Goal: Task Accomplishment & Management: Complete application form

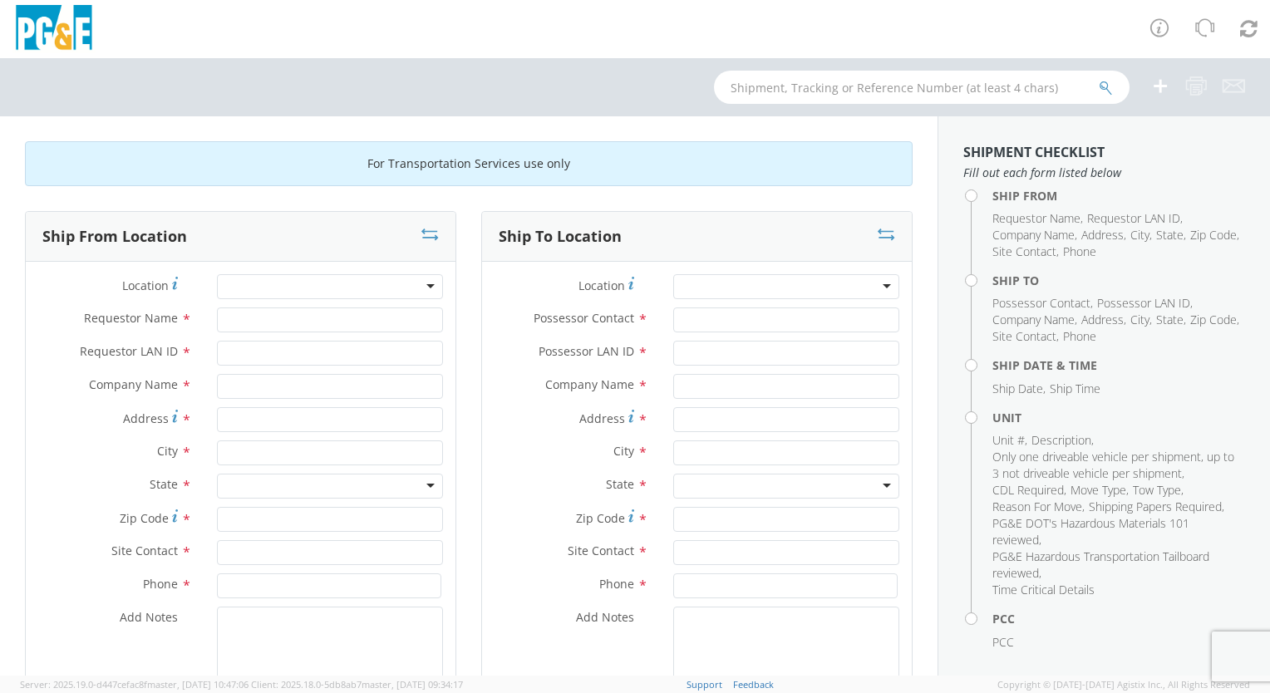
click at [415, 284] on div at bounding box center [330, 286] width 226 height 25
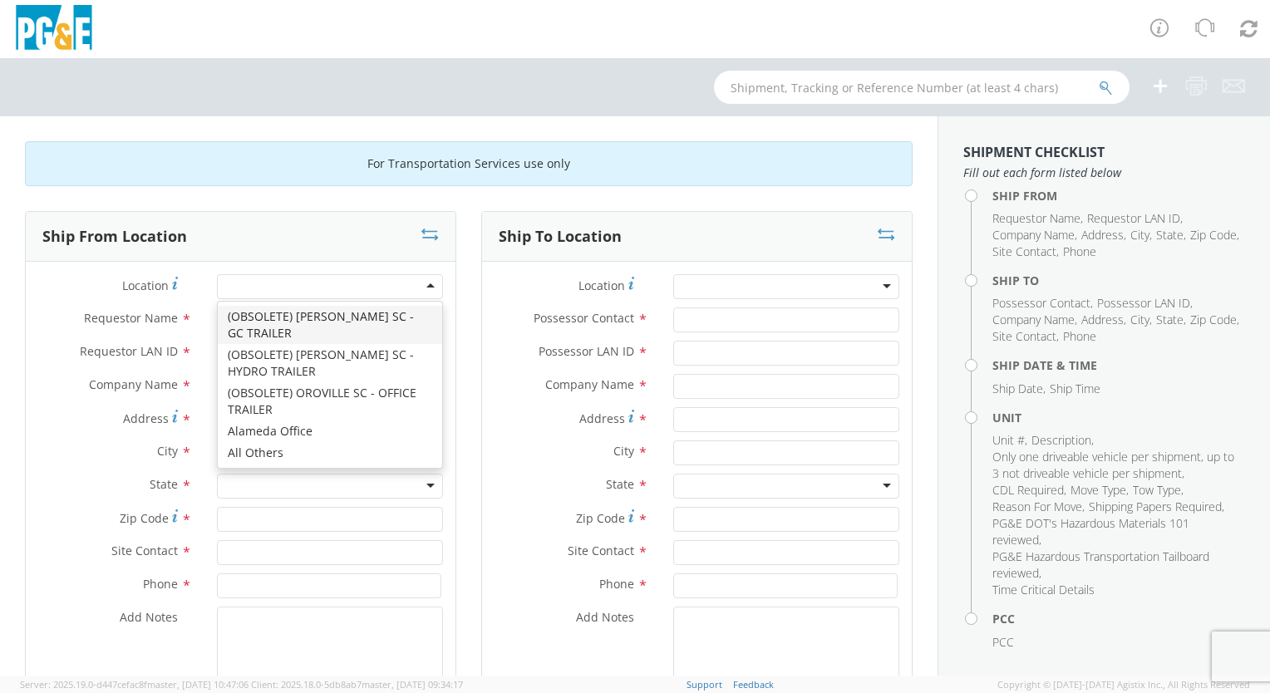
click at [368, 284] on div at bounding box center [330, 286] width 226 height 25
type input "a"
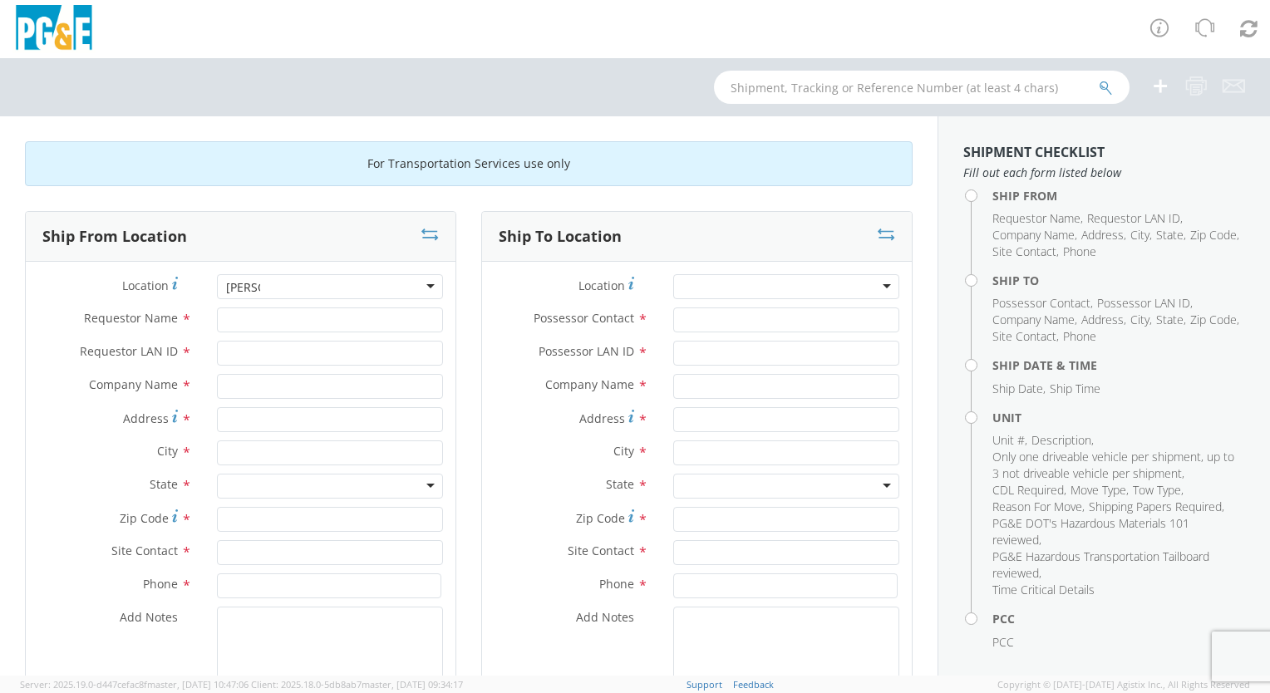
click at [328, 284] on div at bounding box center [330, 286] width 226 height 25
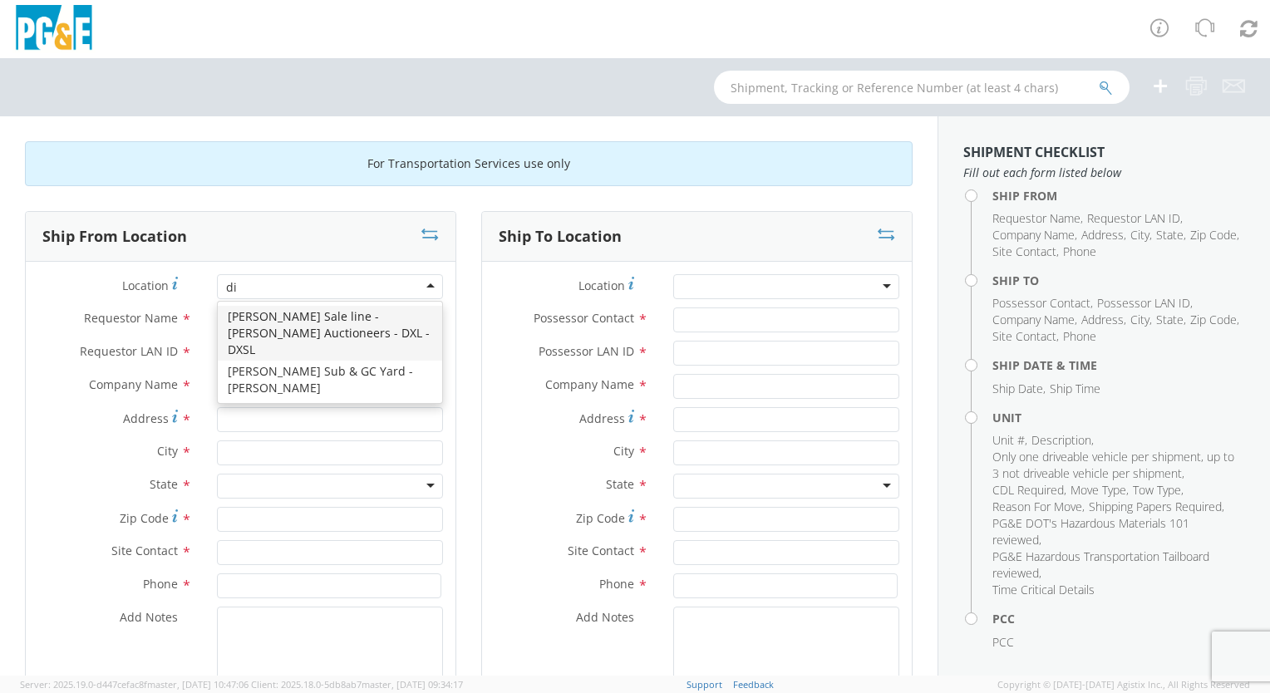
type input "d"
type input "Dixon Ca"
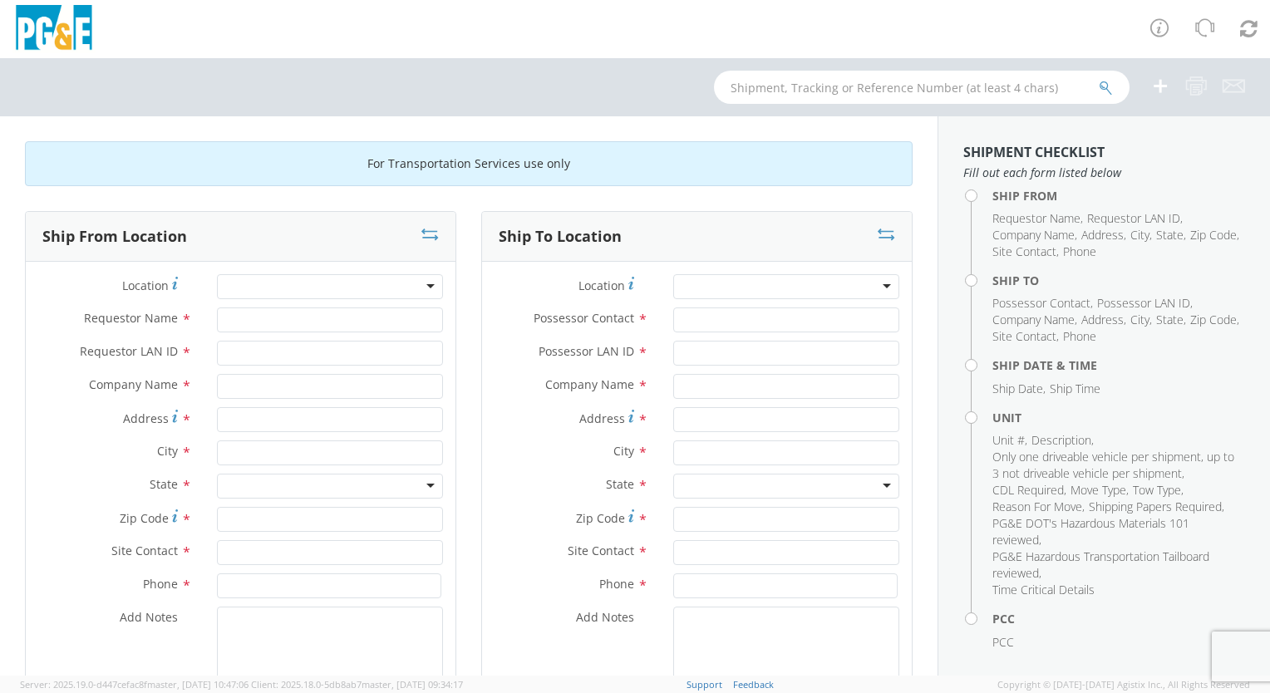
click at [37, 248] on div "Ship From Location" at bounding box center [241, 237] width 430 height 50
click at [246, 322] on input "Requestor Name *" at bounding box center [330, 319] width 226 height 25
type input "[PERSON_NAME]"
click at [250, 347] on input "Requestor LAN ID *" at bounding box center [330, 353] width 226 height 25
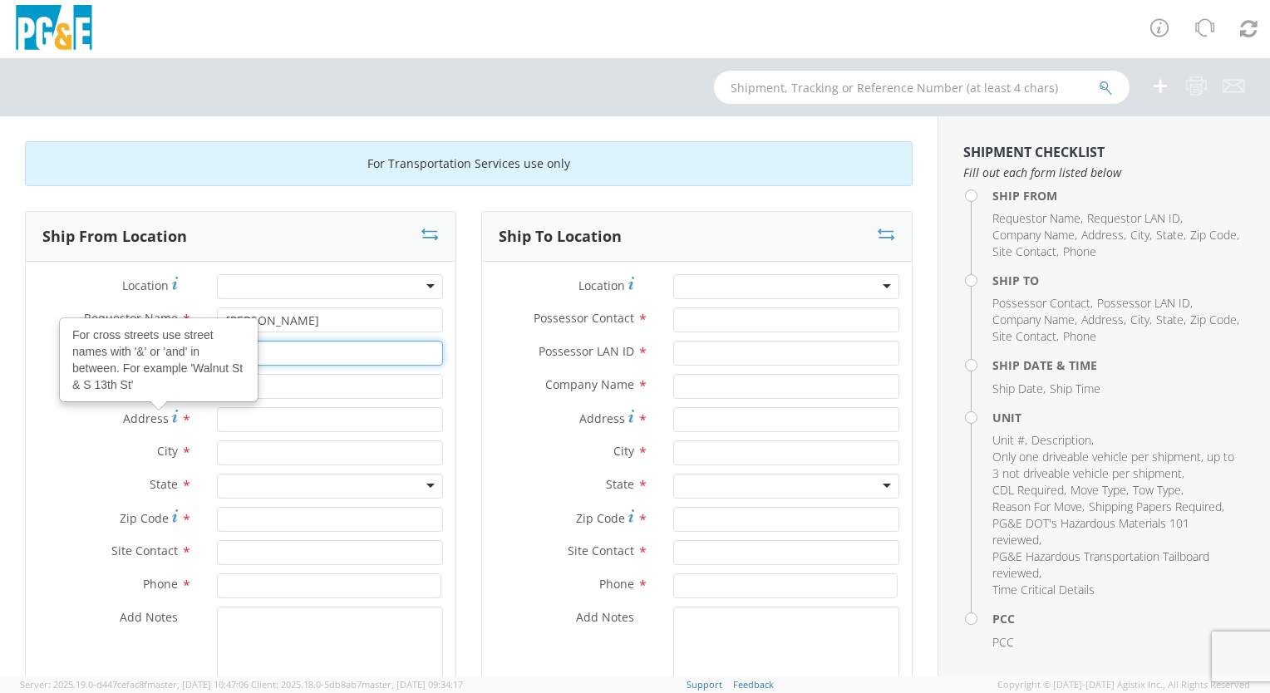
type input "keg4"
click at [257, 386] on div "For cross streets use street names with '&' or 'and' in between. For example 'W…" at bounding box center [158, 359] width 199 height 85
click at [257, 407] on input "Address For cross streets use street names with '&' or 'and' in between. For ex…" at bounding box center [330, 419] width 226 height 25
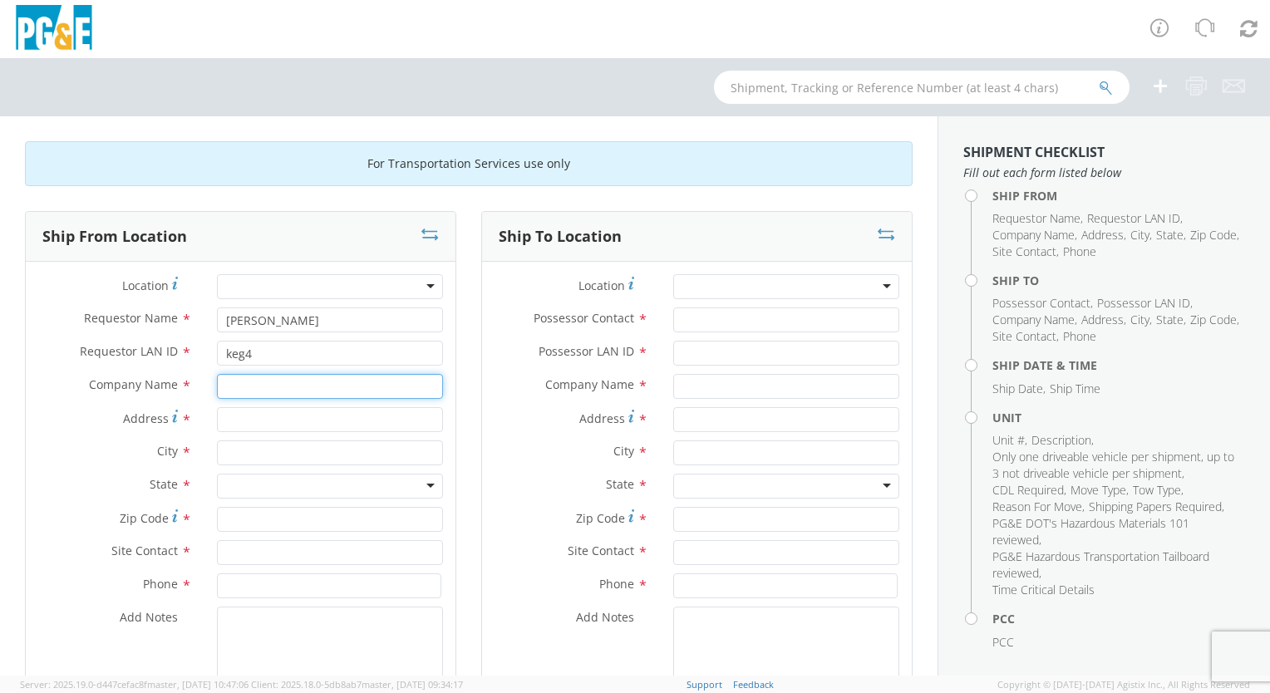
click at [348, 391] on input "text" at bounding box center [330, 386] width 226 height 25
type input "PGE"
click at [289, 271] on div "Location * [PERSON_NAME][GEOGRAPHIC_DATA] - [PERSON_NAME] Requestor Name * [PER…" at bounding box center [241, 501] width 430 height 479
click at [291, 281] on div at bounding box center [330, 286] width 226 height 25
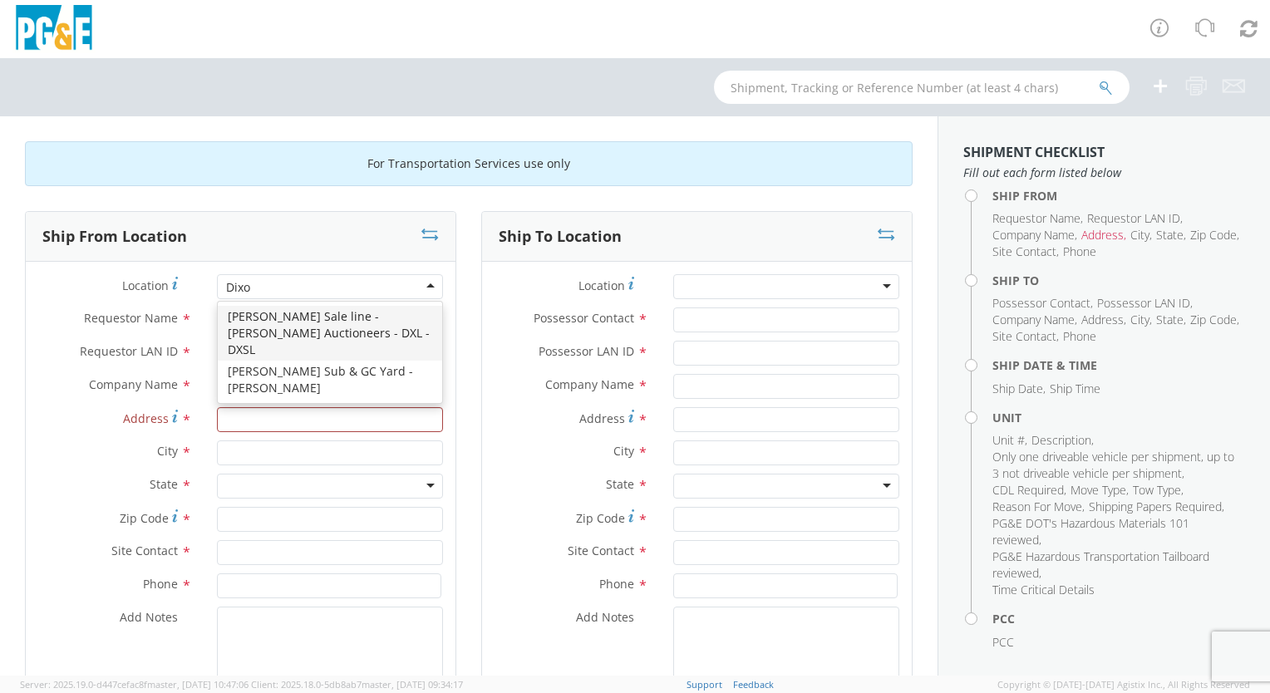
type input "[PERSON_NAME]"
type input "PG&E"
type input "[STREET_ADDRESS][PERSON_NAME]"
type input "[PERSON_NAME]"
type input "95620"
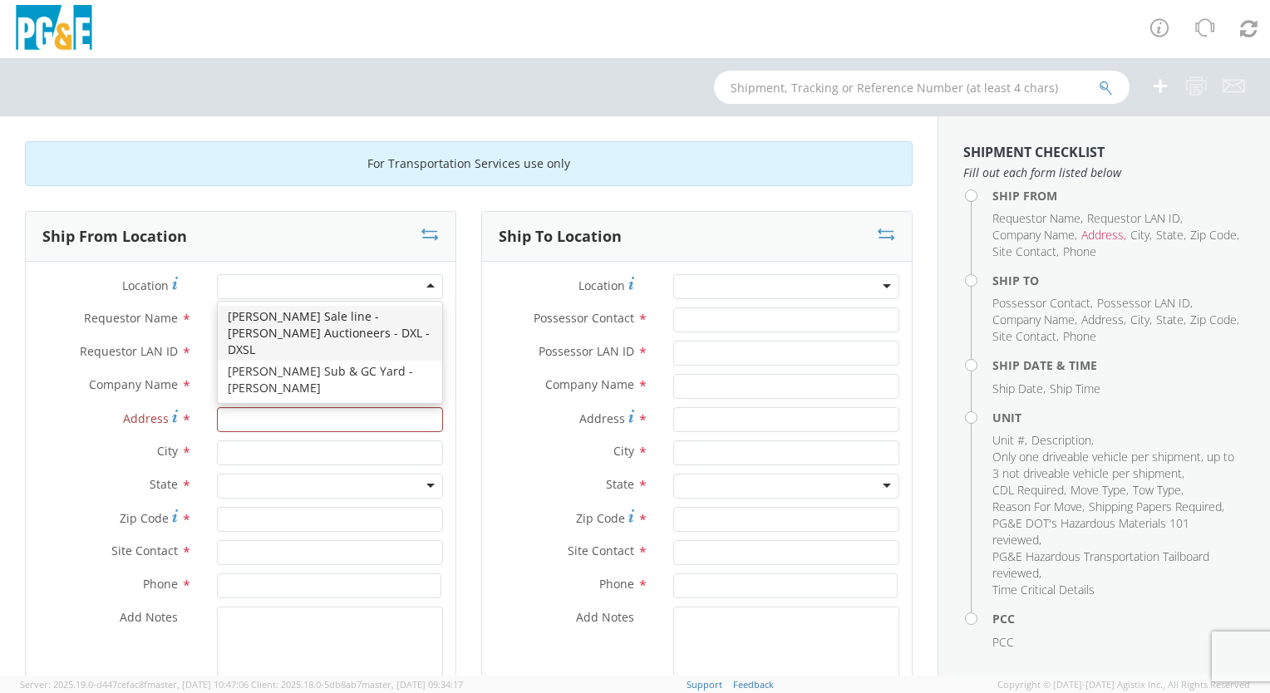
type input "[PHONE_NUMBER]"
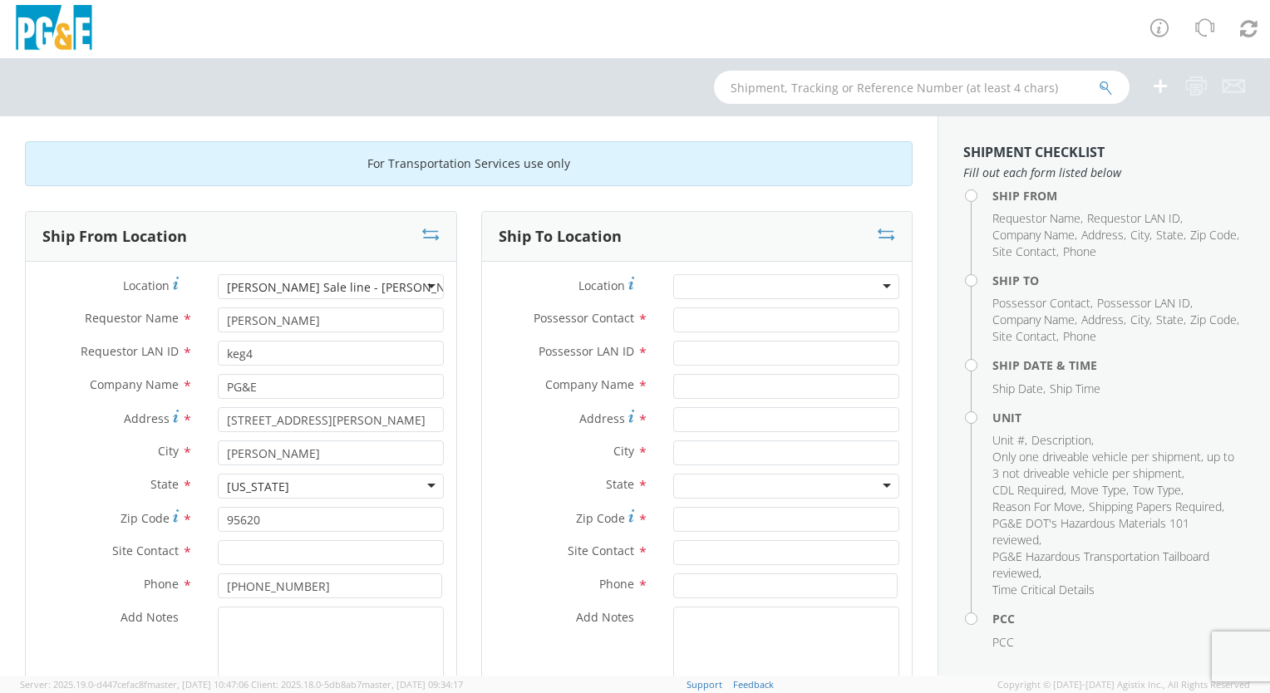
click at [424, 284] on div "[PERSON_NAME] Sale line - [PERSON_NAME] Auctioneers - DXL - DXSL" at bounding box center [331, 286] width 226 height 25
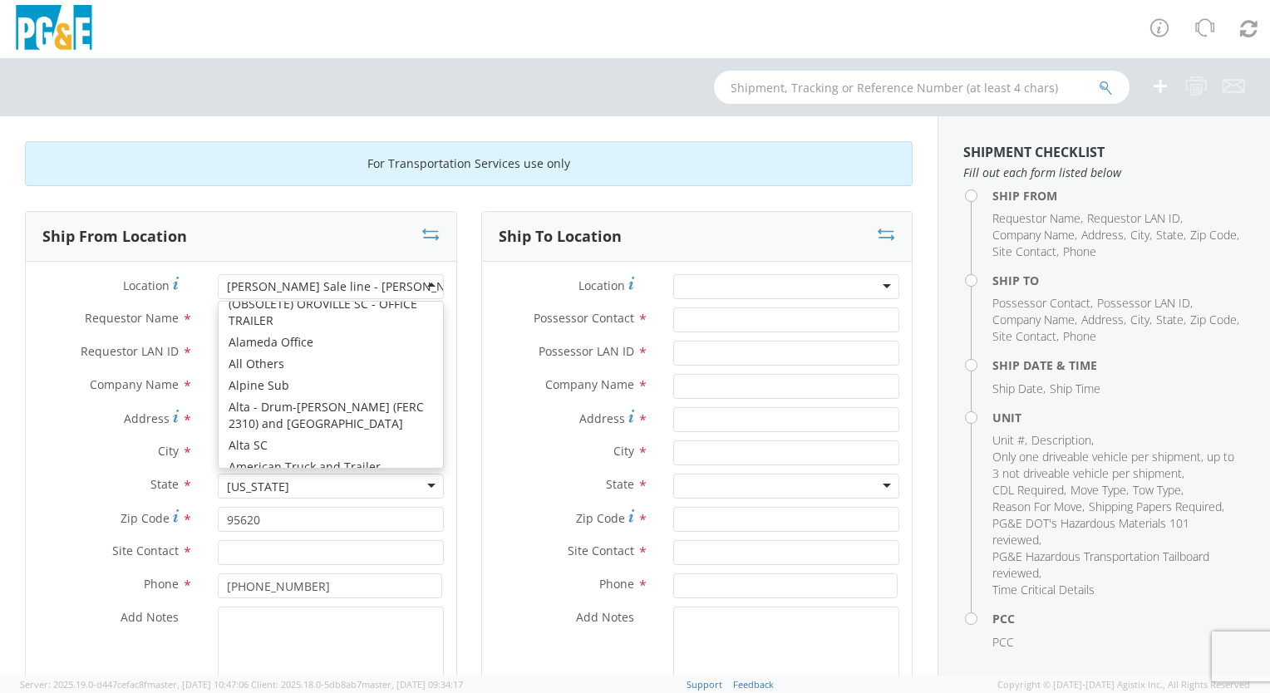
scroll to position [83, 0]
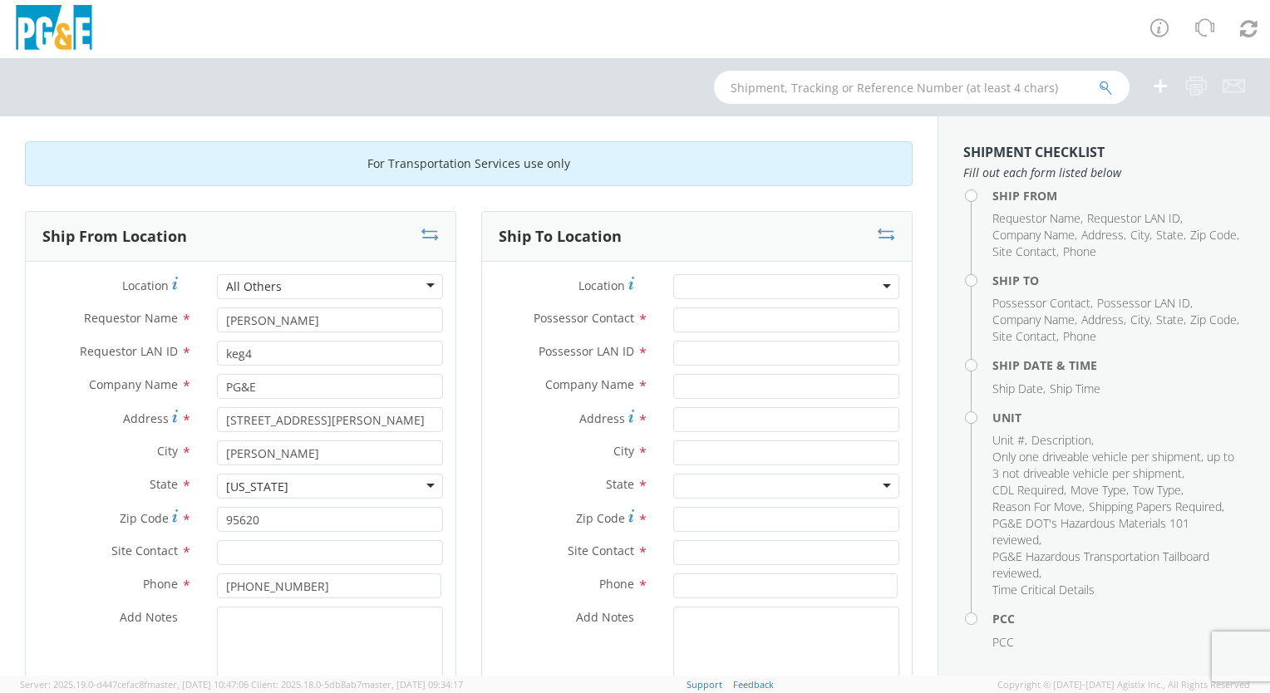
type input "[STREET_ADDRESS]"
type input "[GEOGRAPHIC_DATA]"
type input "94403"
click at [327, 411] on input "[STREET_ADDRESS]" at bounding box center [330, 419] width 226 height 25
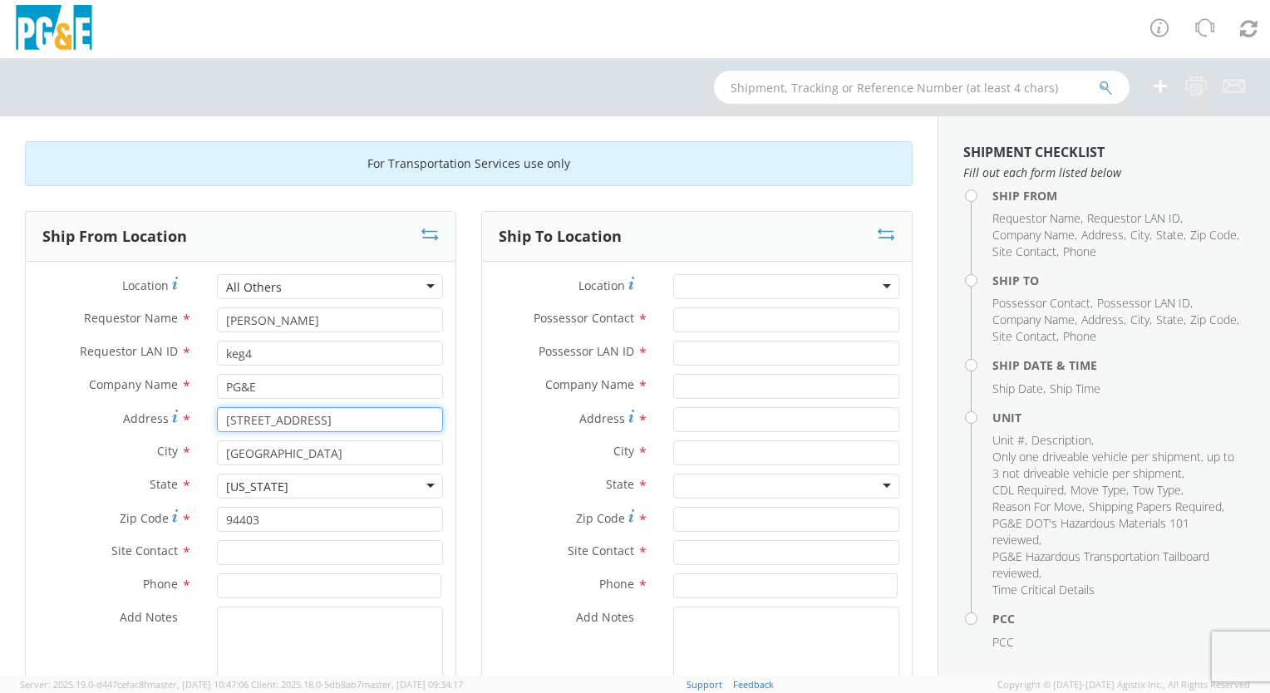
type input "123 Main S"
type input "1"
type input "[STREET_ADDRESS]"
click at [313, 453] on input "[GEOGRAPHIC_DATA]" at bounding box center [330, 452] width 226 height 25
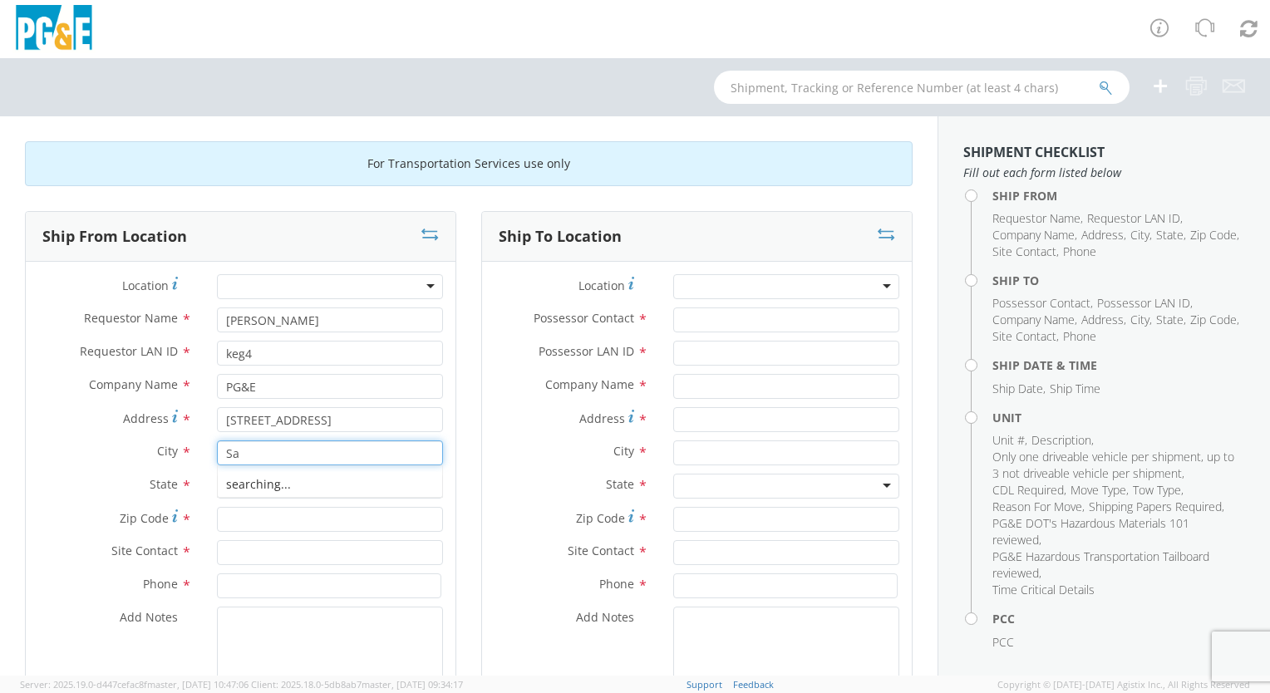
type input "S"
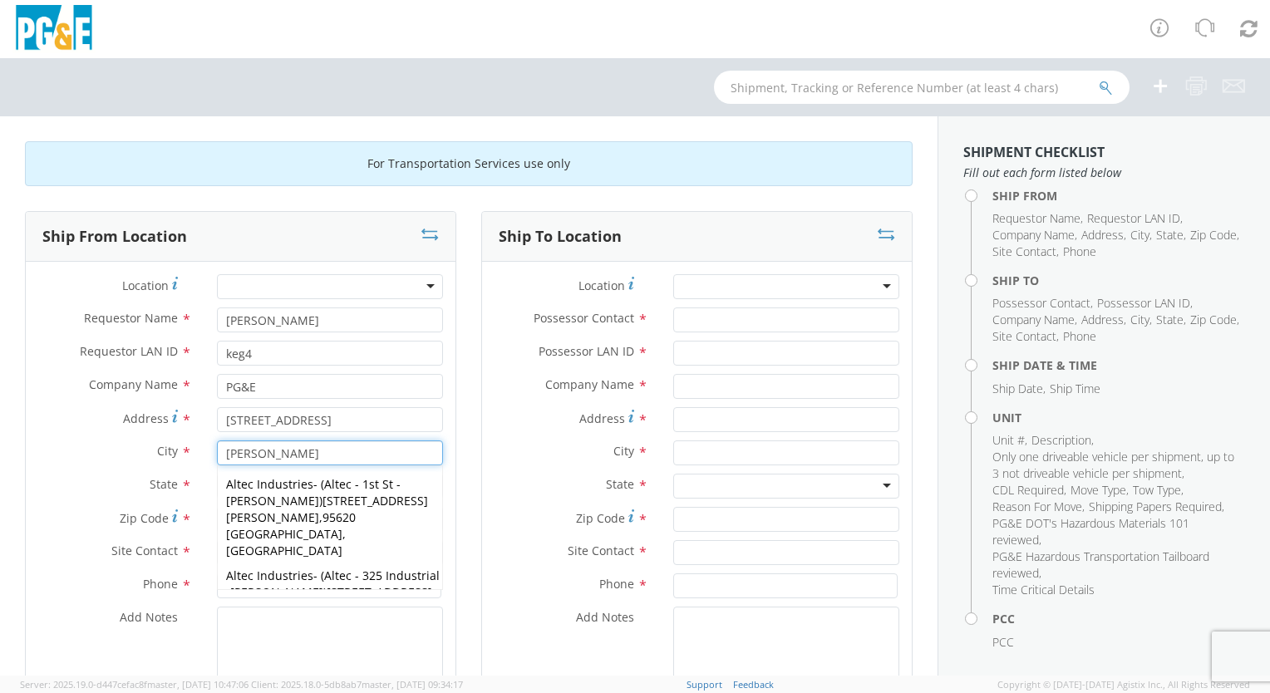
type input "[PERSON_NAME]"
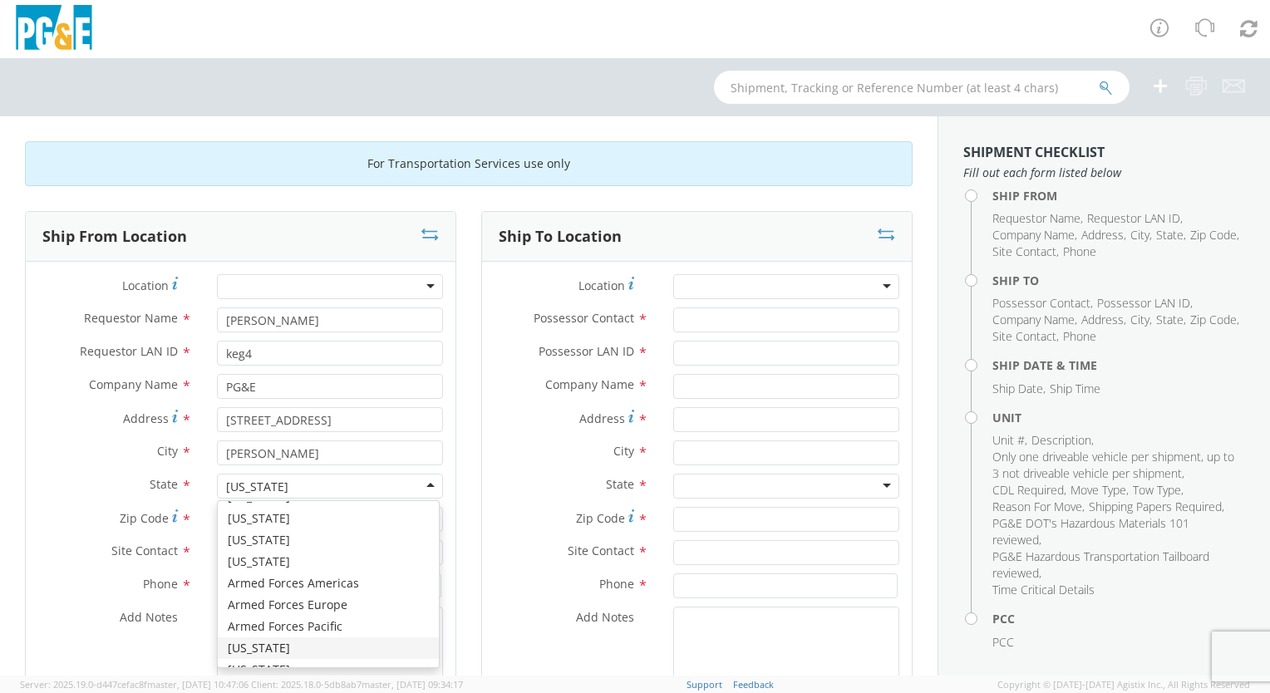
click at [53, 439] on div "Address * [STREET_ADDRESS]" at bounding box center [241, 423] width 430 height 33
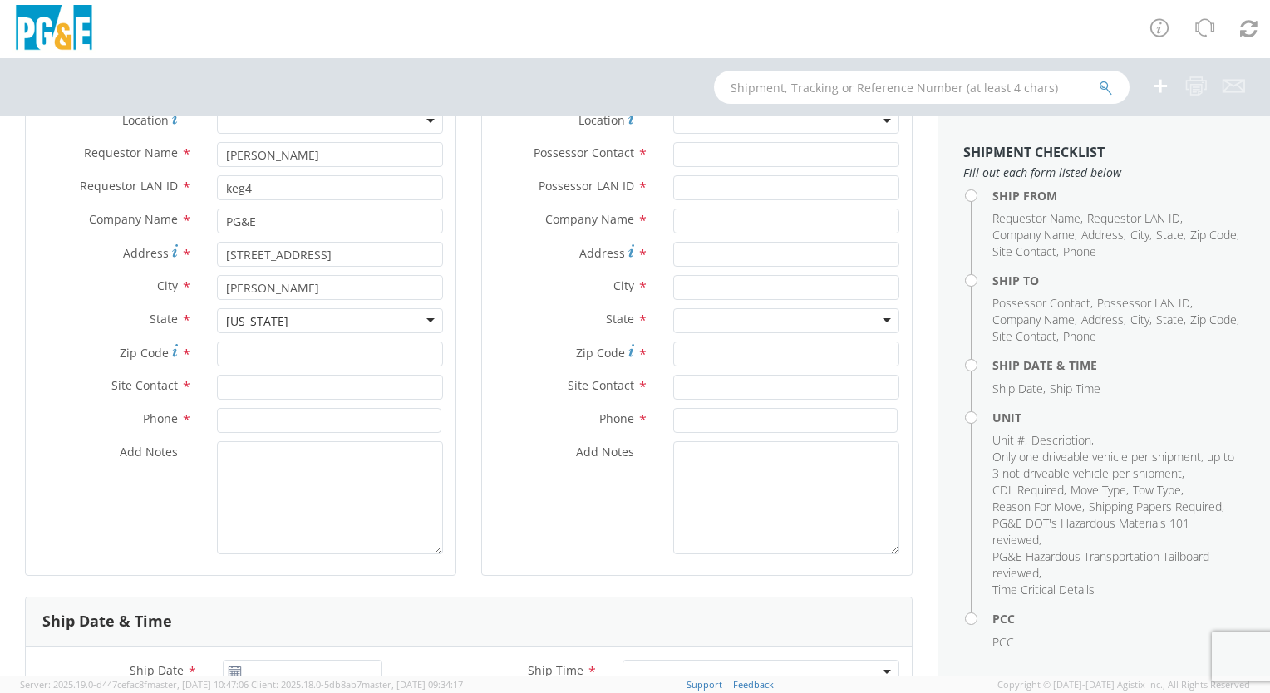
scroll to position [166, 0]
click at [253, 360] on input "Zip Code *" at bounding box center [330, 353] width 226 height 25
type input "95620"
click at [245, 383] on input "text" at bounding box center [330, 386] width 226 height 25
type input "[PERSON_NAME]"
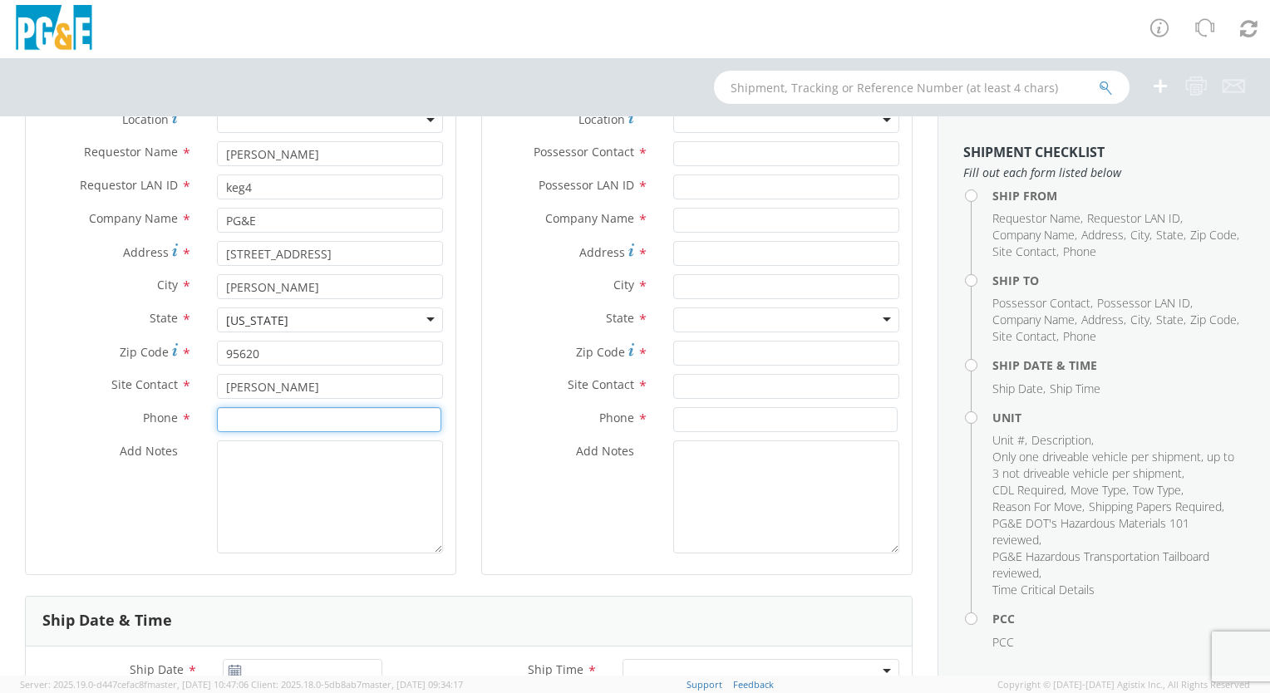
click at [325, 418] on input at bounding box center [329, 419] width 224 height 25
type input "[PHONE_NUMBER]"
drag, startPoint x: 341, startPoint y: 493, endPoint x: 344, endPoint y: 482, distance: 11.3
click at [344, 494] on textarea "Add Notes *" at bounding box center [330, 496] width 226 height 113
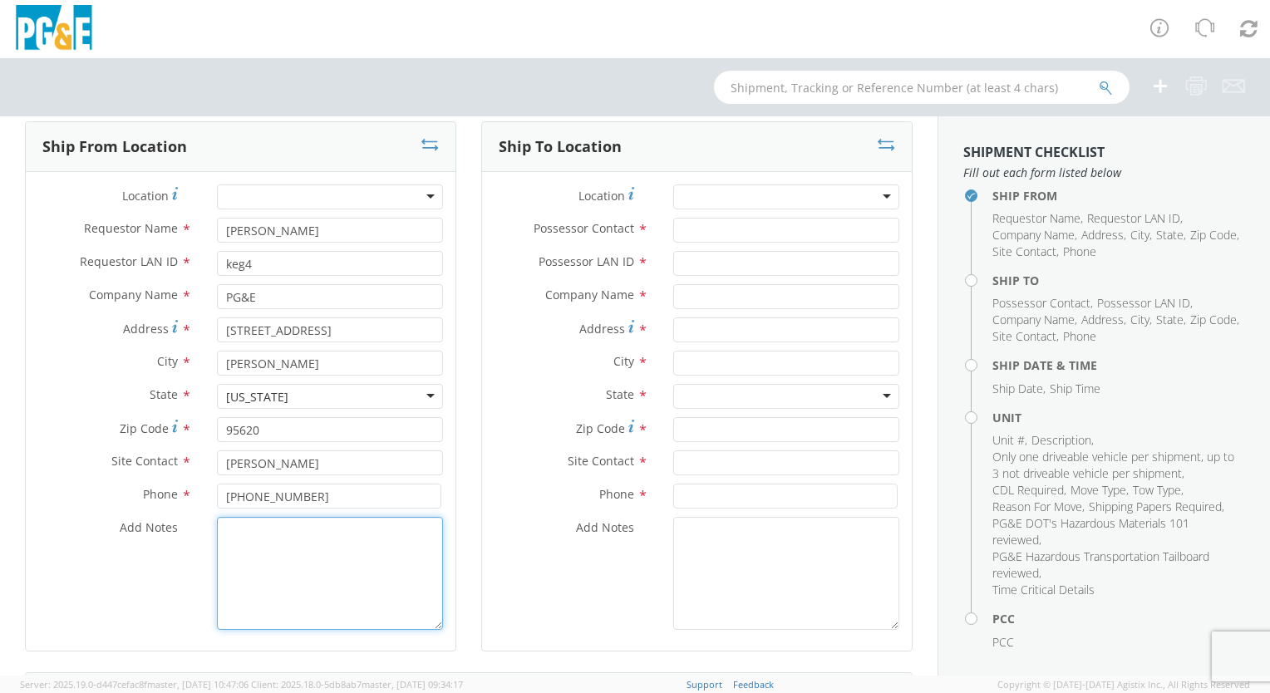
scroll to position [0, 0]
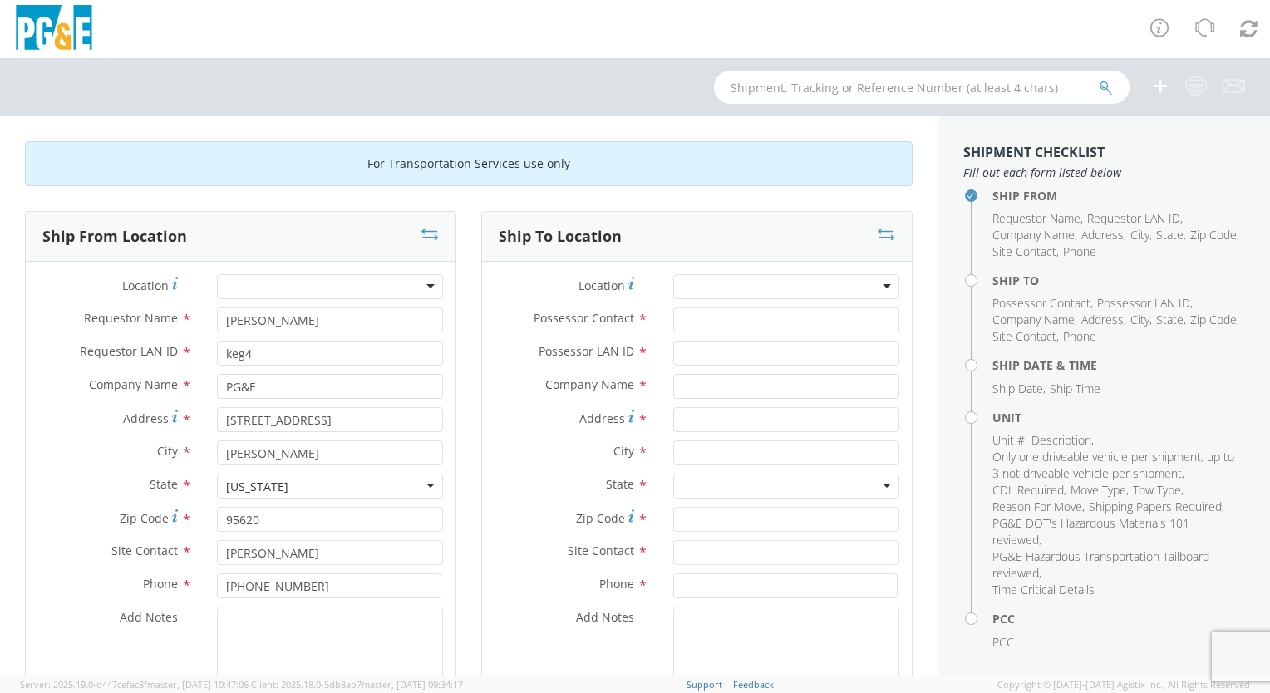
click at [509, 295] on label "Location *" at bounding box center [571, 285] width 179 height 22
click at [823, 288] on div at bounding box center [786, 286] width 226 height 25
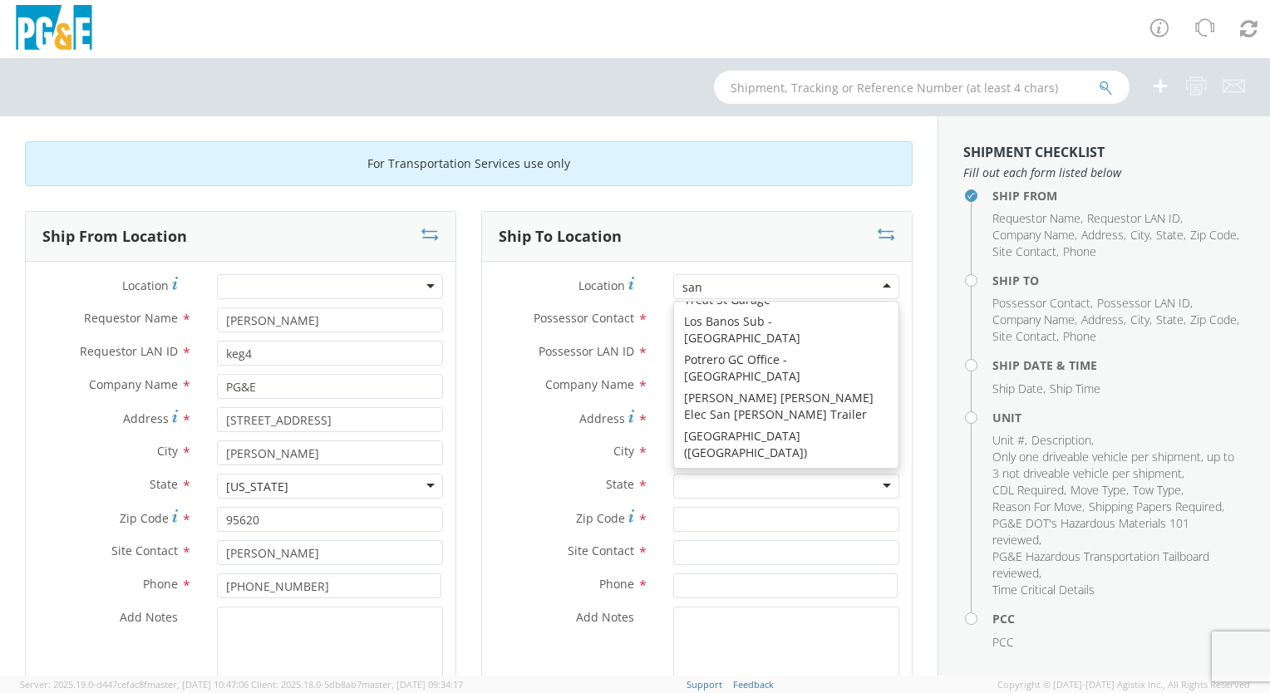
scroll to position [3, 0]
type input "santa"
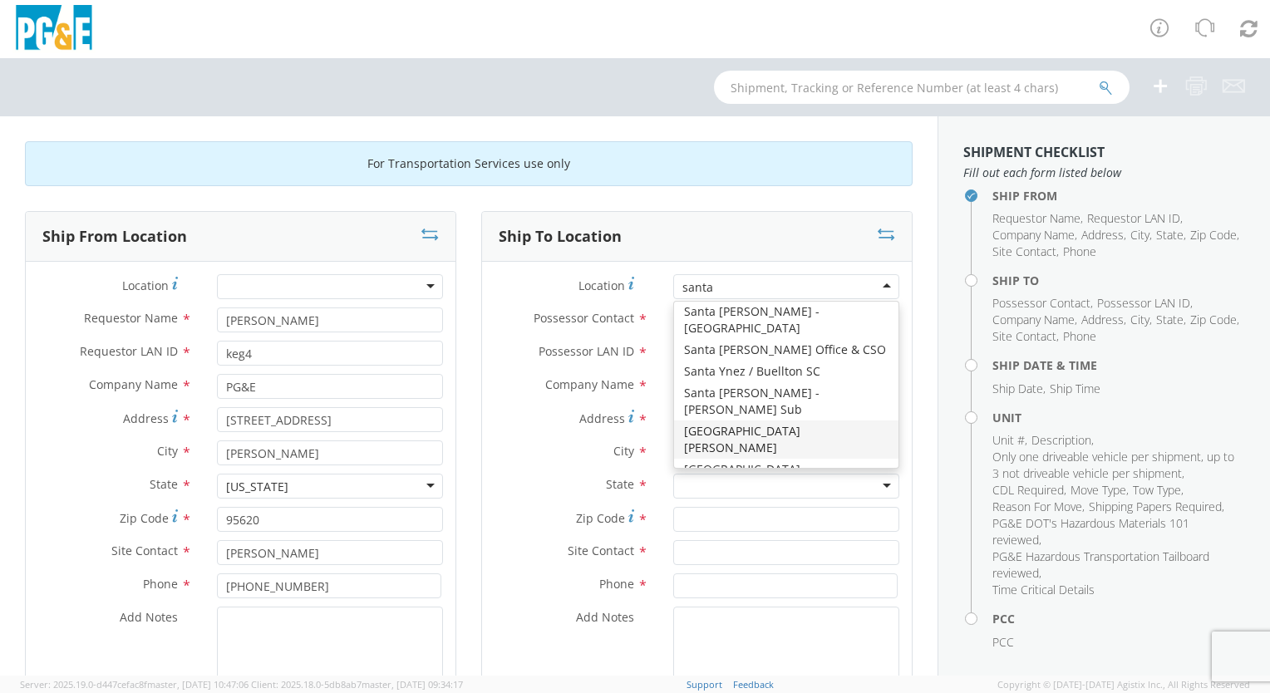
scroll to position [96, 0]
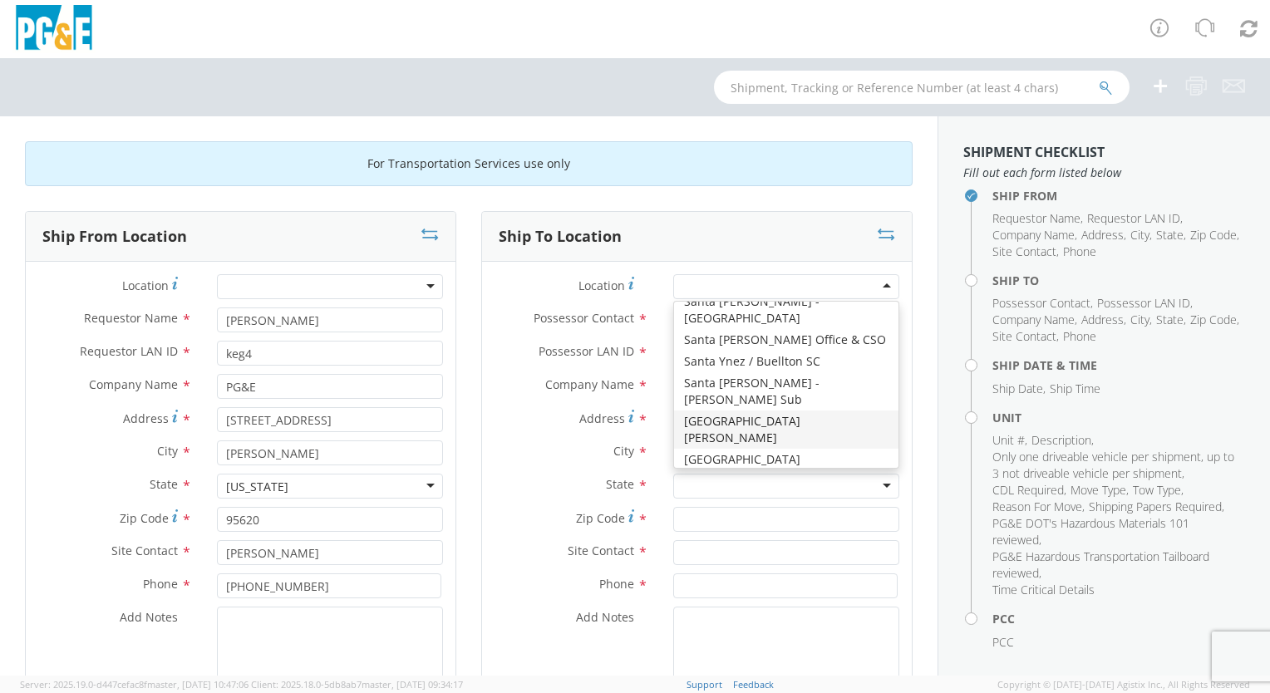
type input "PG&E"
type input "[STREET_ADDRESS]"
type input "SANTA [PERSON_NAME]"
type input "95401"
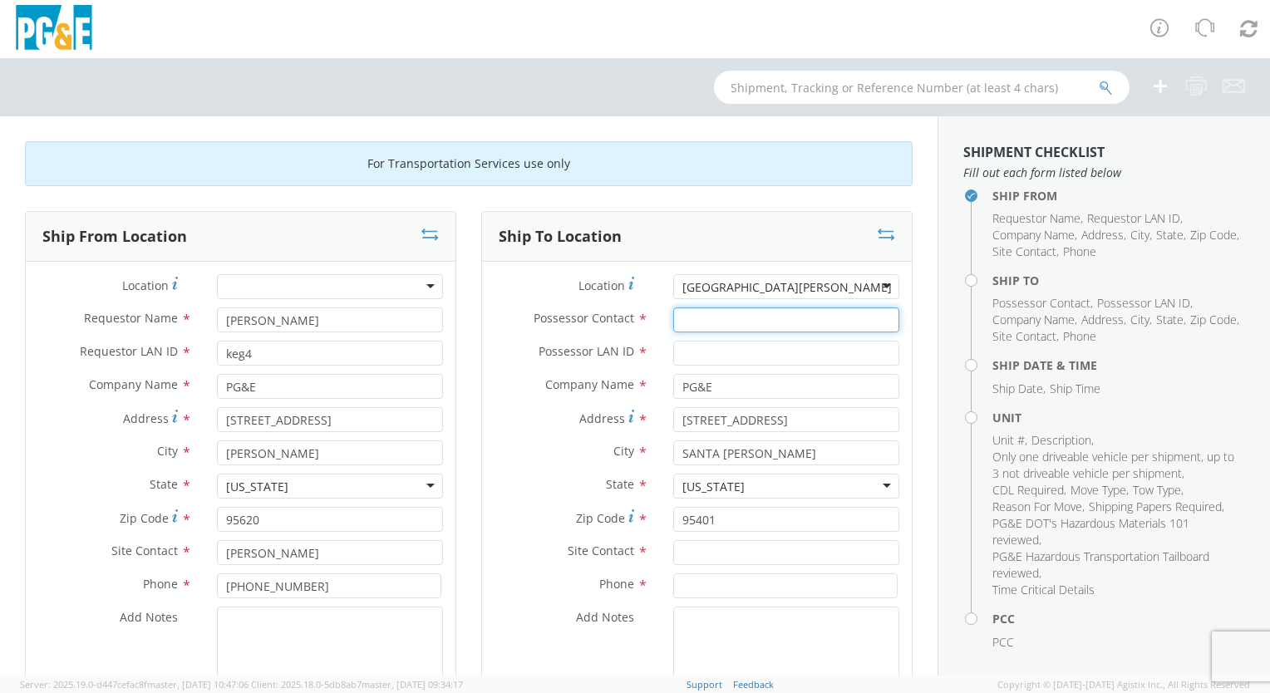
click at [701, 315] on input "Possessor Contact *" at bounding box center [786, 319] width 226 height 25
type input "[PERSON_NAME] / [PERSON_NAME]"
click at [740, 356] on input "Possessor LAN ID *" at bounding box center [786, 353] width 226 height 25
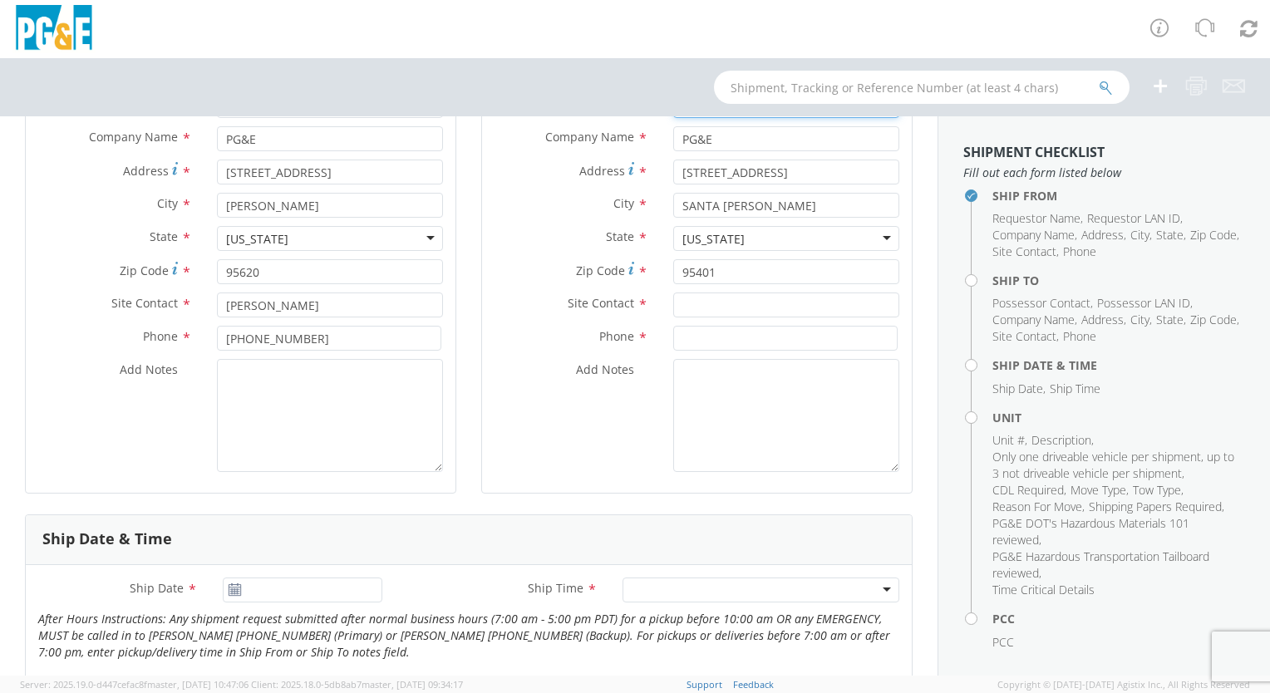
scroll to position [249, 0]
type input "Keg4"
click at [688, 304] on input "text" at bounding box center [786, 303] width 226 height 25
type input "[PERSON_NAME] / [PERSON_NAME]"
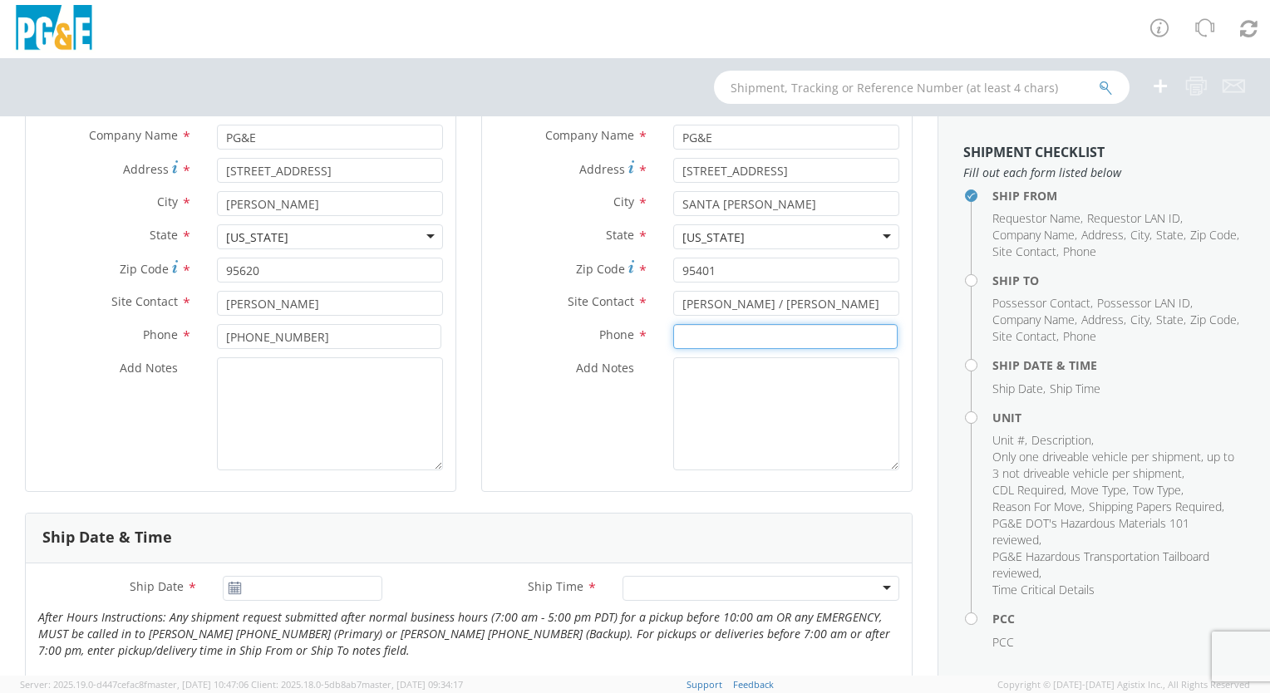
click at [766, 341] on input at bounding box center [785, 336] width 224 height 25
type input "[PHONE_NUMBER]"
click at [745, 396] on textarea "Add Notes *" at bounding box center [786, 413] width 226 height 113
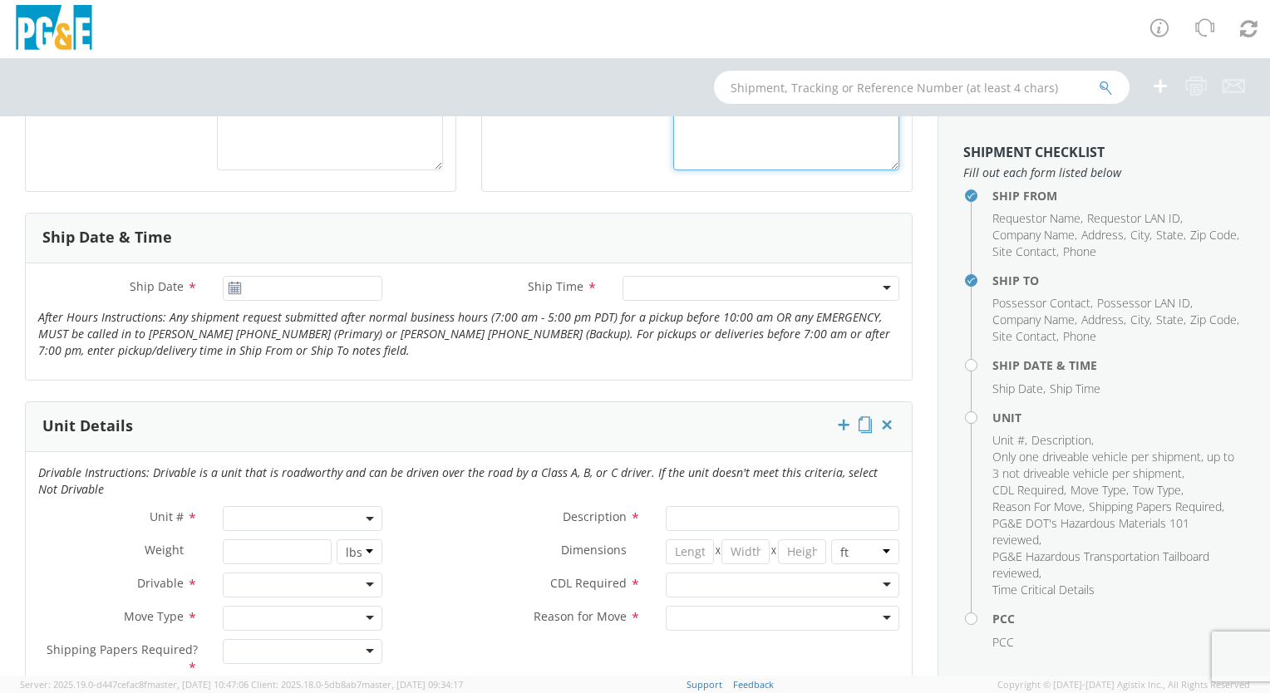
scroll to position [582, 0]
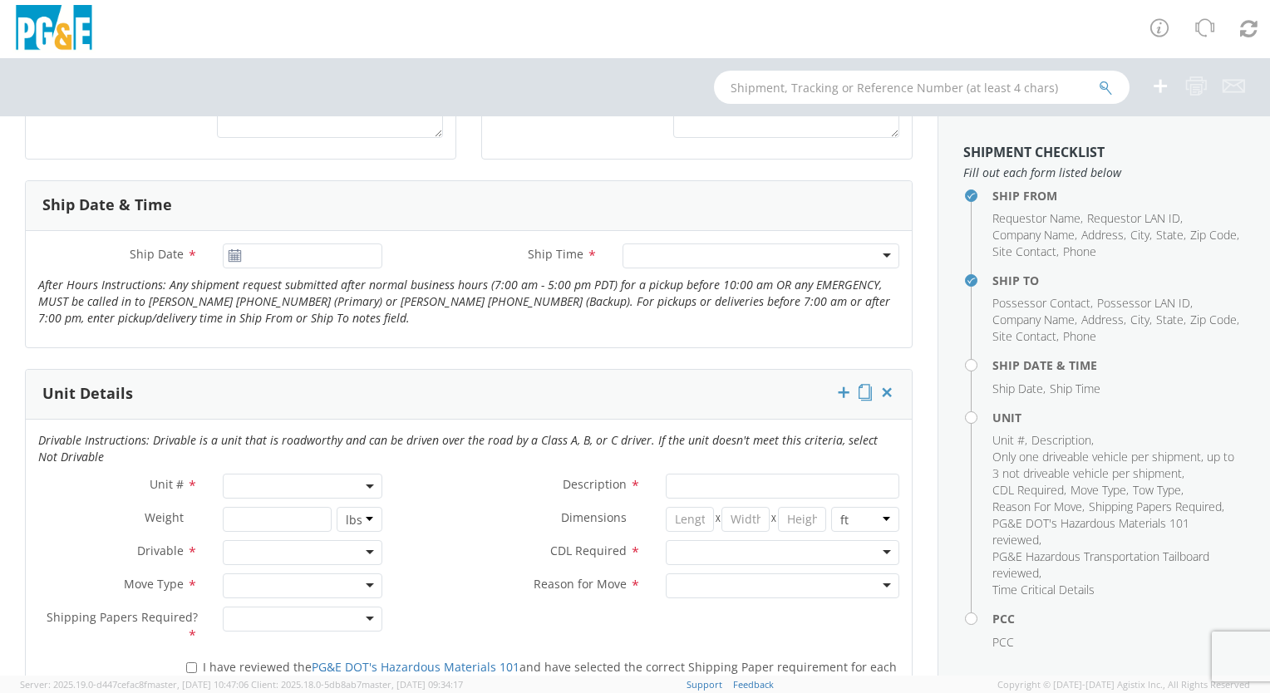
click at [229, 253] on use at bounding box center [234, 255] width 12 height 12
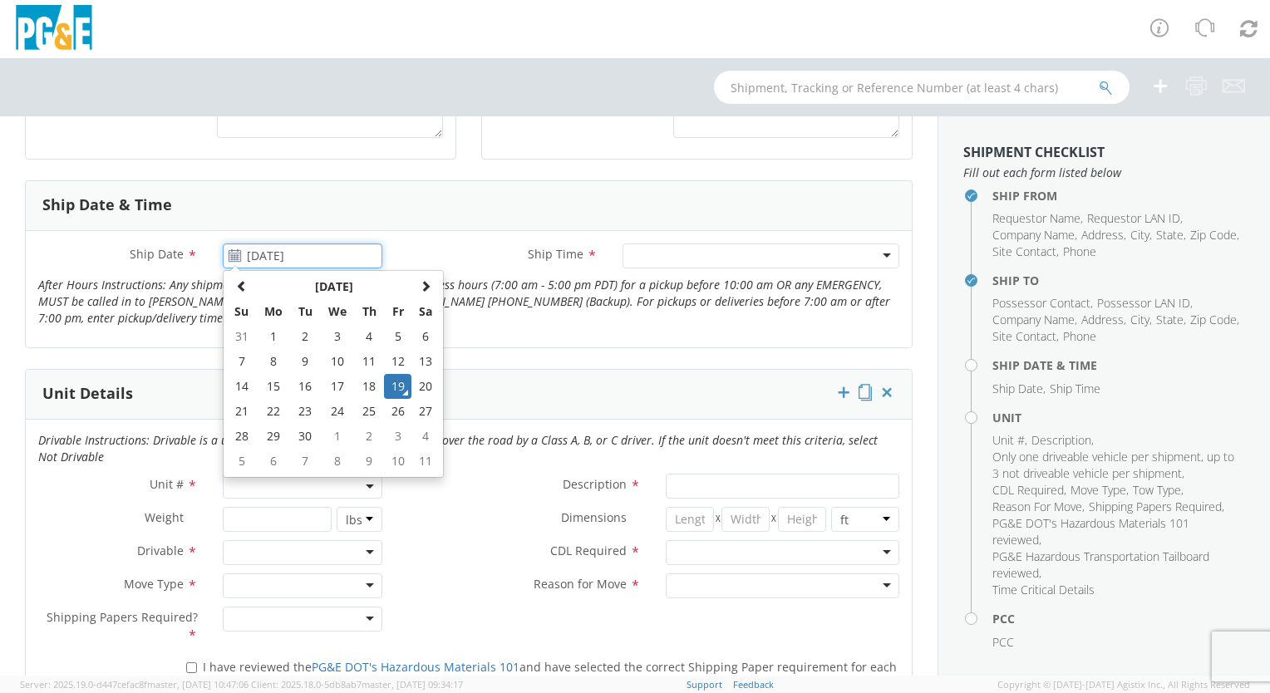
click at [321, 250] on input "[DATE]" at bounding box center [303, 255] width 160 height 25
click at [399, 382] on td "19" at bounding box center [398, 386] width 28 height 25
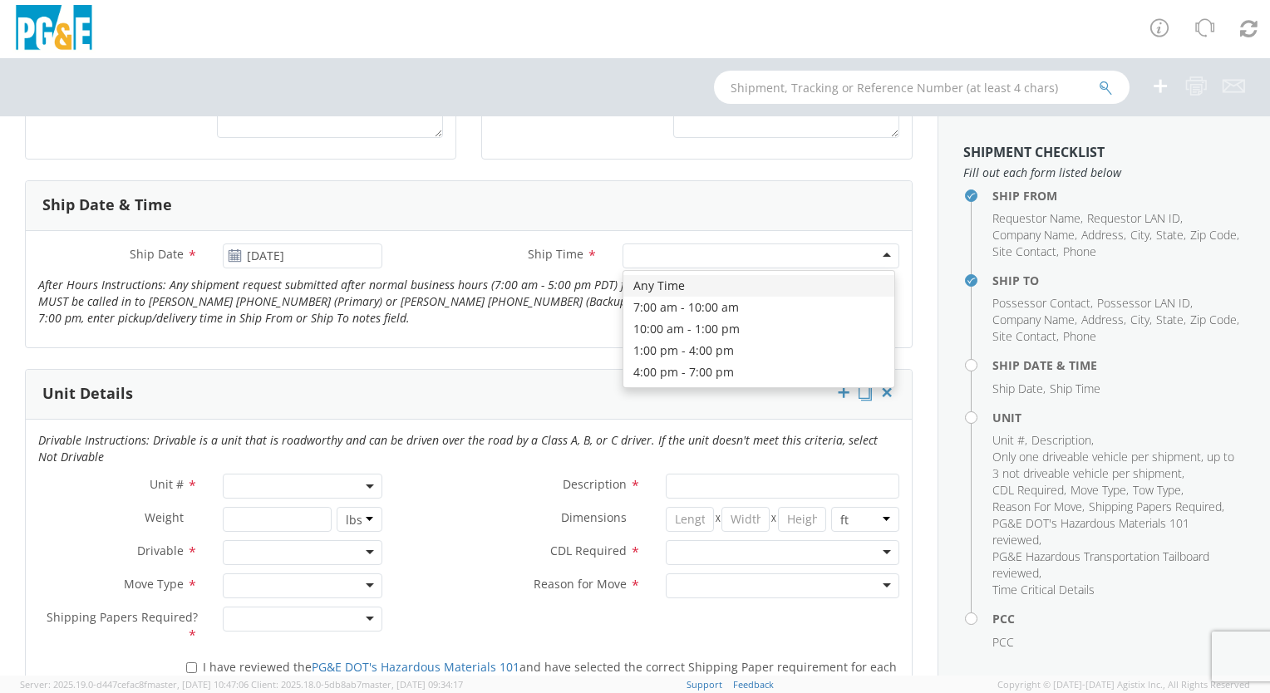
click at [872, 253] on div at bounding box center [760, 255] width 277 height 25
click at [354, 258] on input "[DATE]" at bounding box center [303, 255] width 160 height 25
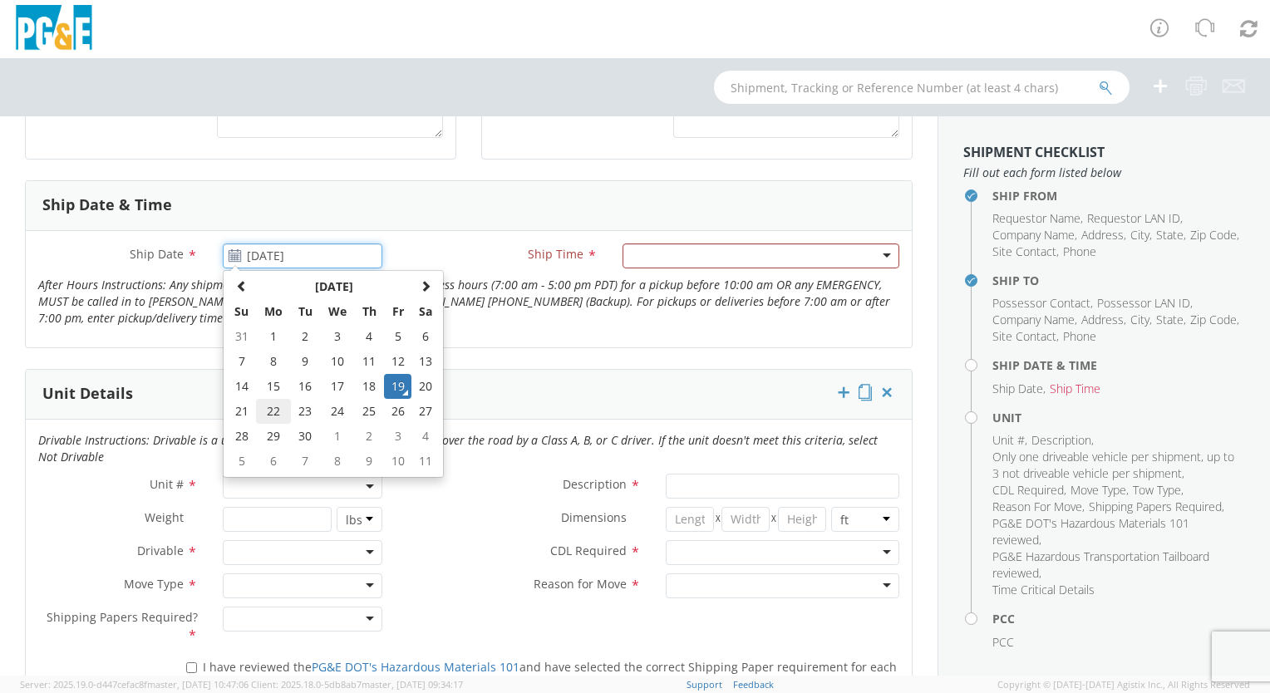
click at [268, 412] on td "22" at bounding box center [273, 411] width 35 height 25
type input "[DATE]"
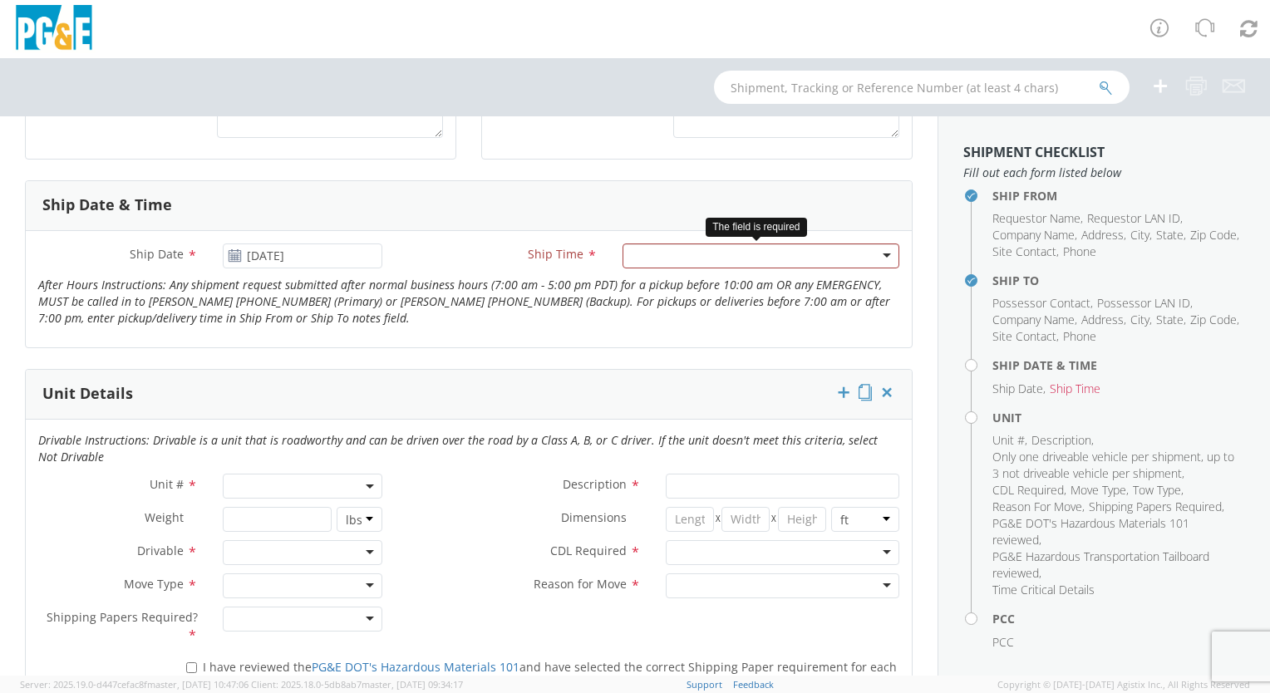
click at [875, 252] on div at bounding box center [760, 255] width 277 height 25
click at [369, 488] on span at bounding box center [370, 486] width 3 height 25
click at [444, 487] on label "Description *" at bounding box center [524, 485] width 258 height 22
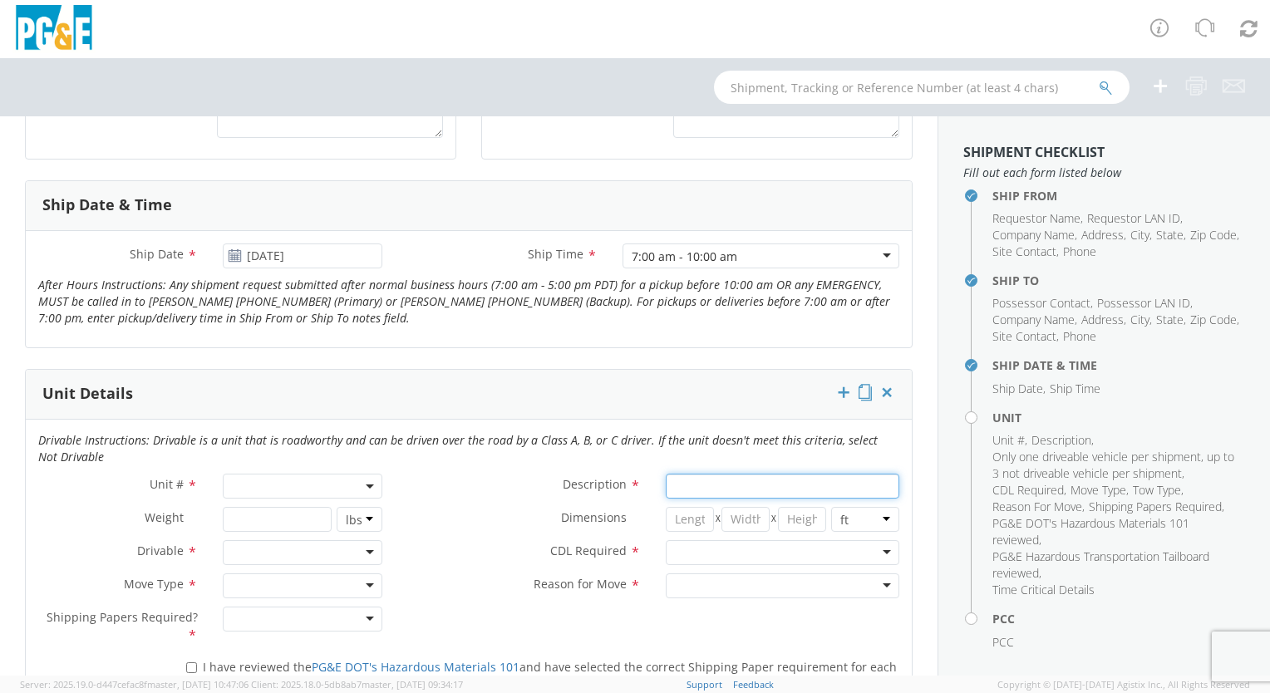
click at [666, 487] on input "Description *" at bounding box center [782, 486] width 233 height 25
click at [288, 485] on span at bounding box center [303, 486] width 160 height 25
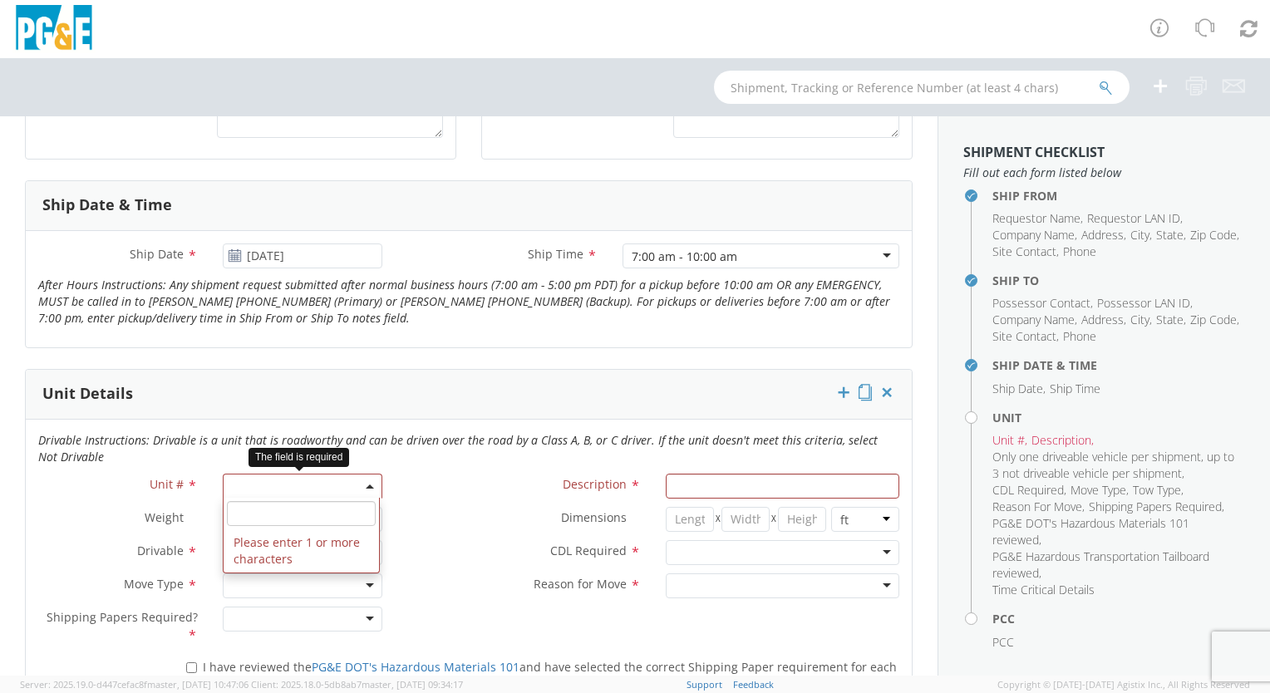
click at [257, 487] on span at bounding box center [303, 486] width 160 height 25
click at [294, 480] on span at bounding box center [303, 486] width 160 height 25
click at [417, 519] on label "Dimensions *" at bounding box center [524, 518] width 258 height 22
